Goal: Task Accomplishment & Management: Complete application form

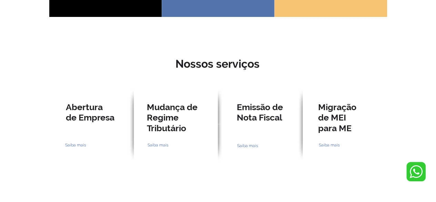
scroll to position [535, 0]
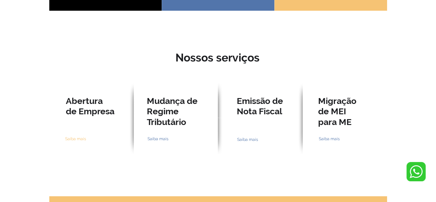
click at [75, 135] on span "Saiba mais" at bounding box center [75, 138] width 21 height 6
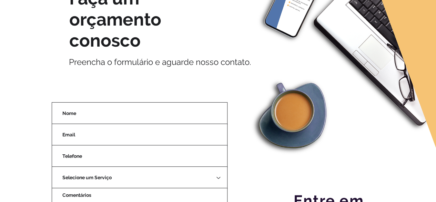
scroll to position [90, 0]
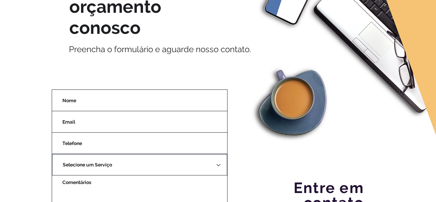
click at [216, 163] on select "Selecione um Serviço Abertura de Empresa Mudança de Regime Tributário Emissão d…" at bounding box center [140, 164] width 176 height 22
select select "Abertura de Empresa"
click at [52, 153] on select "Selecione um Serviço Abertura de Empresa Mudança de Regime Tributário Emissão d…" at bounding box center [140, 164] width 176 height 22
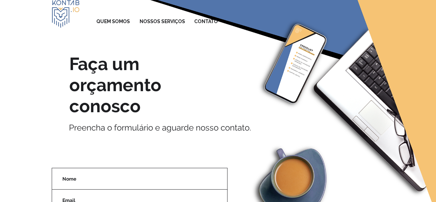
scroll to position [0, 0]
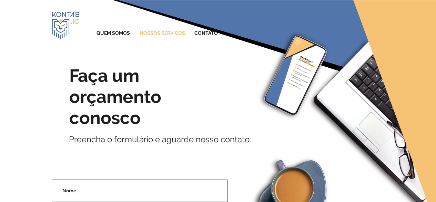
click at [163, 38] on p "NOSSOS SERVIÇOS" at bounding box center [162, 33] width 52 height 12
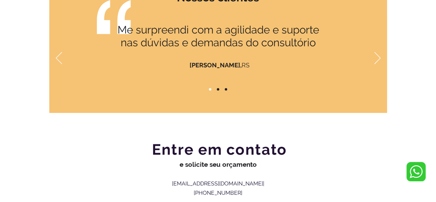
scroll to position [773, 0]
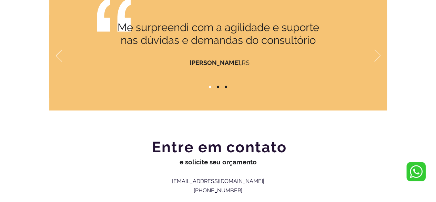
click at [380, 53] on icon "Próximo" at bounding box center [377, 56] width 6 height 12
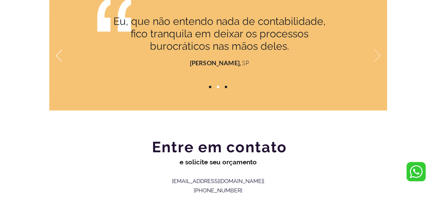
click at [380, 53] on icon "Próximo" at bounding box center [377, 56] width 6 height 12
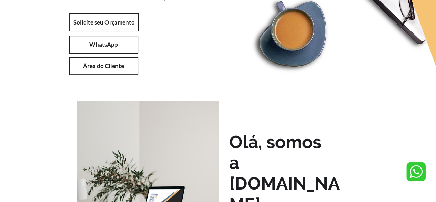
scroll to position [0, 0]
